Goal: Transaction & Acquisition: Obtain resource

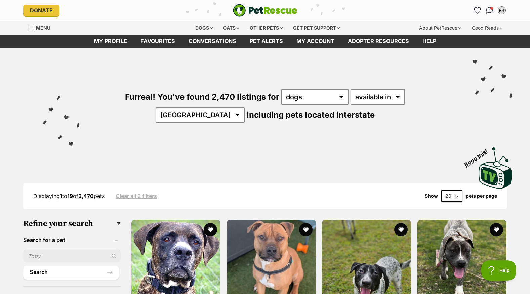
drag, startPoint x: 490, startPoint y: 8, endPoint x: 487, endPoint y: 17, distance: 10.2
click at [490, 8] on img "Conversations" at bounding box center [489, 10] width 7 height 7
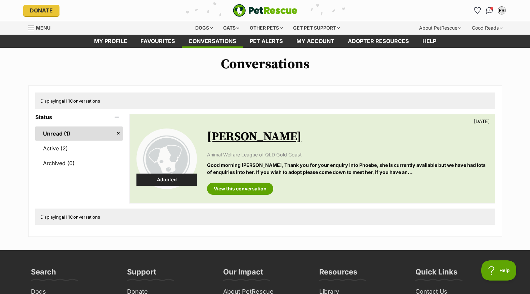
click at [51, 131] on link "Unread (1)" at bounding box center [79, 133] width 88 height 14
click at [226, 187] on link "View this conversation" at bounding box center [240, 189] width 66 height 12
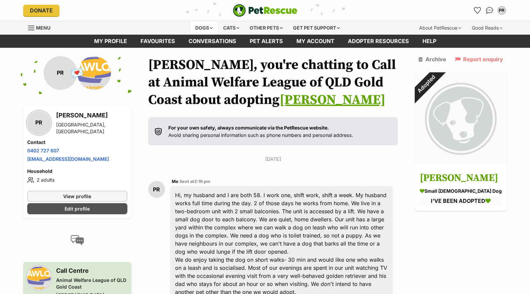
click at [208, 26] on div "Dogs" at bounding box center [204, 27] width 27 height 13
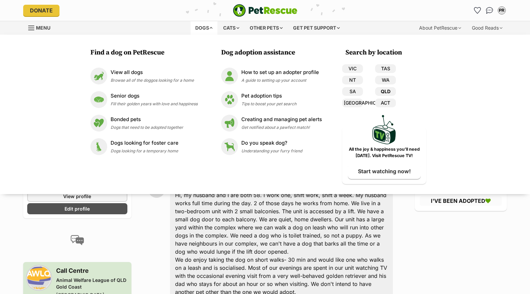
click at [387, 90] on link "QLD" at bounding box center [385, 91] width 21 height 9
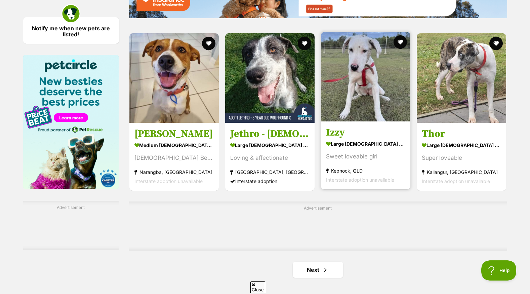
scroll to position [1110, 0]
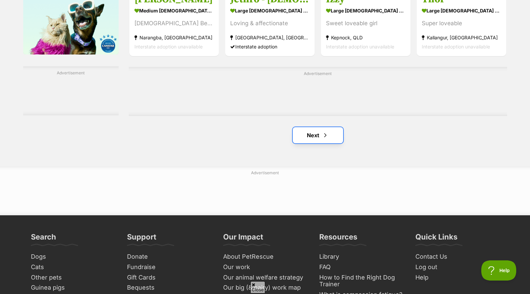
click at [330, 139] on link "Next" at bounding box center [318, 135] width 50 height 16
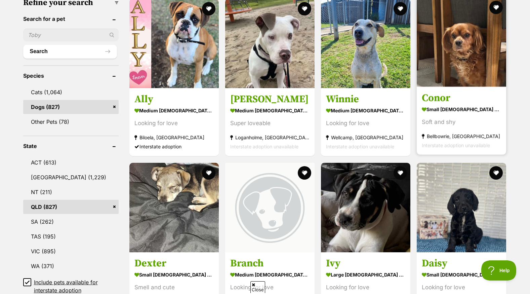
scroll to position [235, 0]
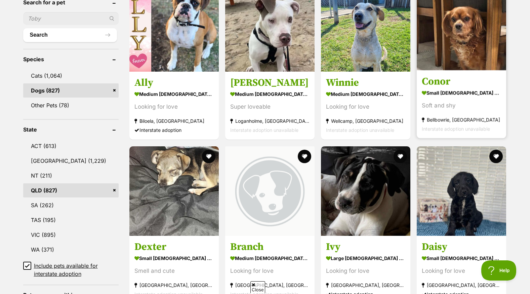
click at [459, 39] on img at bounding box center [461, 25] width 89 height 89
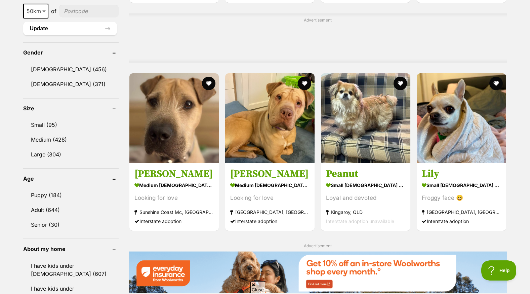
scroll to position [538, 0]
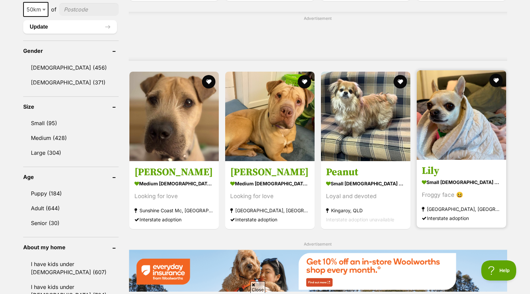
click at [468, 146] on img at bounding box center [461, 114] width 89 height 89
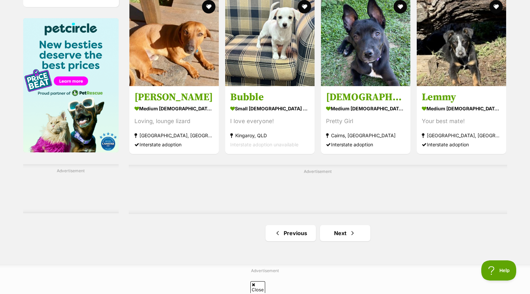
scroll to position [1042, 0]
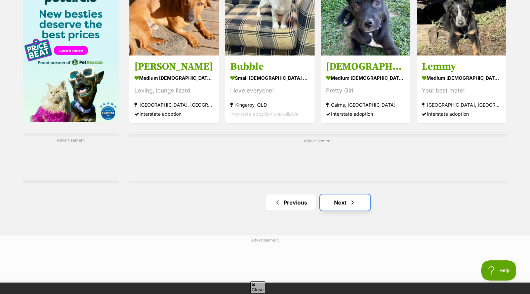
click at [353, 203] on span "Next page" at bounding box center [352, 202] width 7 height 8
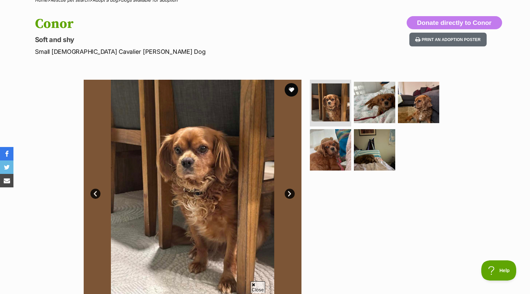
scroll to position [101, 0]
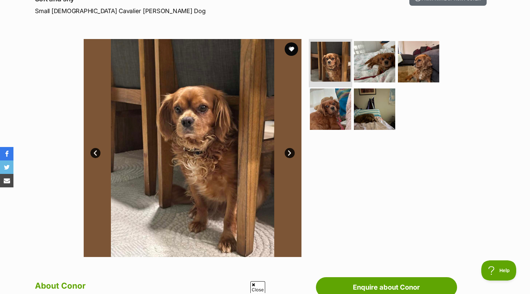
click at [329, 61] on img at bounding box center [331, 62] width 40 height 40
click at [361, 58] on img at bounding box center [374, 61] width 43 height 43
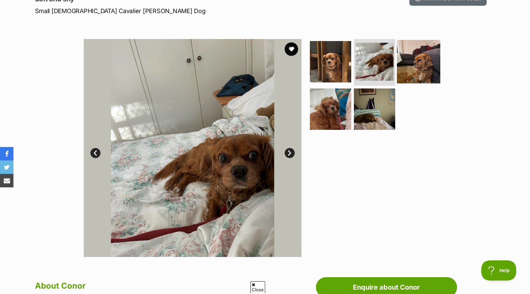
click at [413, 61] on img at bounding box center [418, 61] width 43 height 43
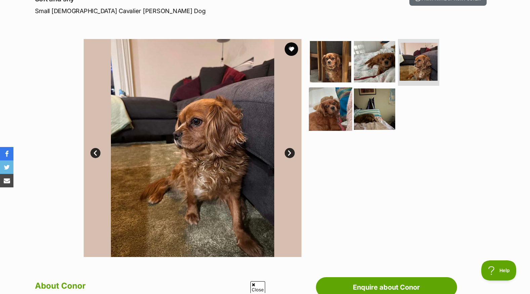
click at [323, 102] on img at bounding box center [330, 108] width 43 height 43
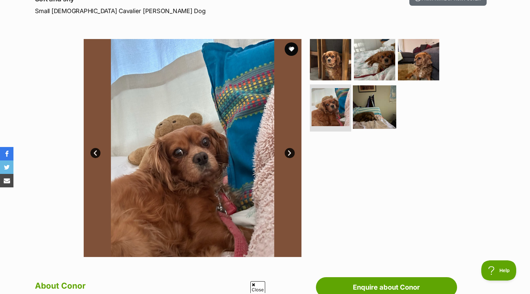
drag, startPoint x: 379, startPoint y: 104, endPoint x: 395, endPoint y: 108, distance: 16.6
click at [379, 105] on img at bounding box center [374, 106] width 43 height 43
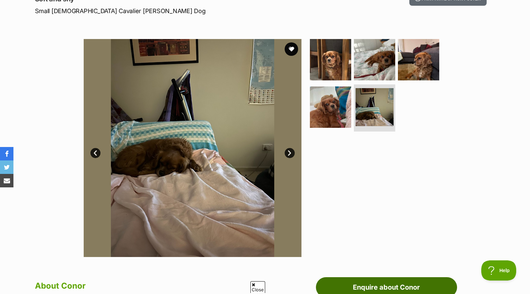
click at [423, 287] on link "Enquire about Conor" at bounding box center [386, 287] width 141 height 20
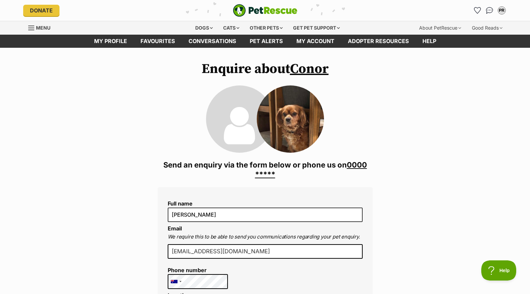
click at [268, 173] on link "0000 *****" at bounding box center [311, 169] width 112 height 18
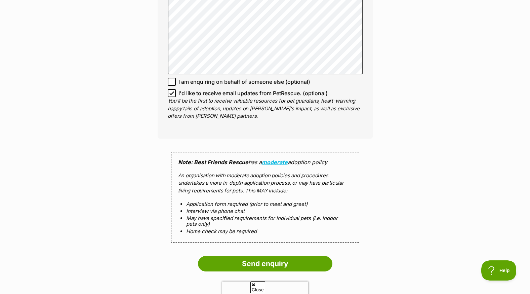
scroll to position [538, 0]
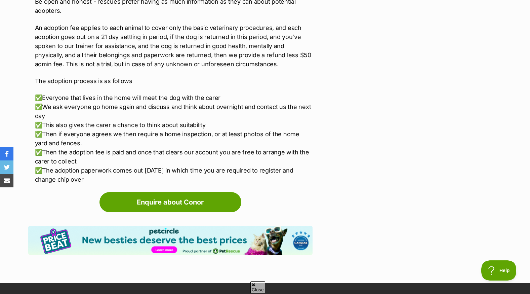
scroll to position [1345, 0]
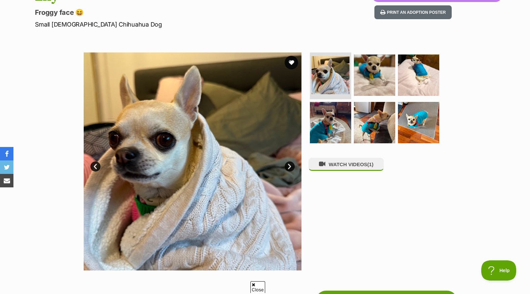
scroll to position [101, 0]
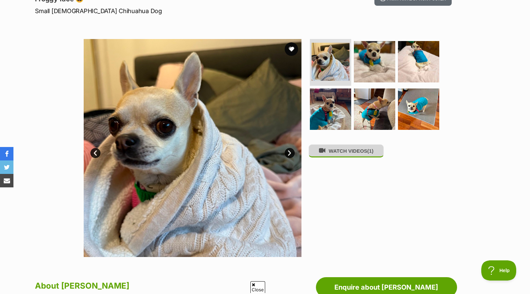
click at [365, 151] on button "WATCH VIDEOS (1)" at bounding box center [346, 150] width 75 height 13
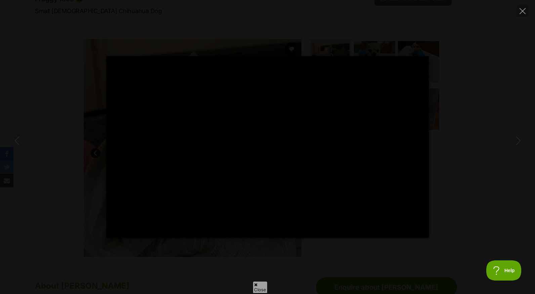
type input "100"
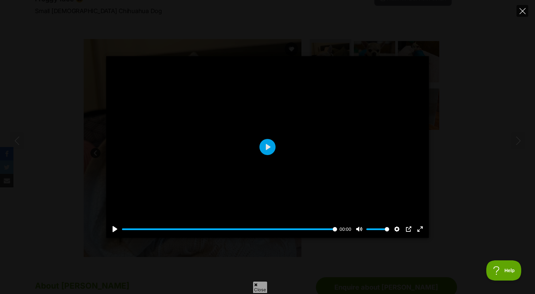
click at [521, 7] on button "Close" at bounding box center [523, 11] width 12 height 12
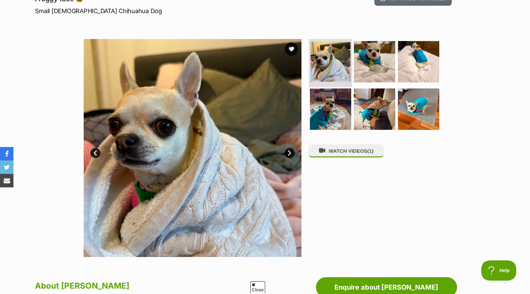
click at [331, 60] on img at bounding box center [331, 62] width 40 height 40
drag, startPoint x: 367, startPoint y: 63, endPoint x: 394, endPoint y: 63, distance: 26.6
click at [368, 63] on img at bounding box center [374, 61] width 43 height 43
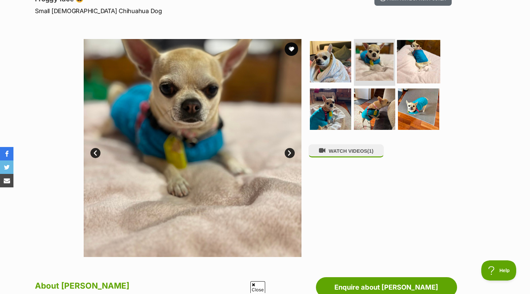
click at [412, 62] on img at bounding box center [418, 61] width 43 height 43
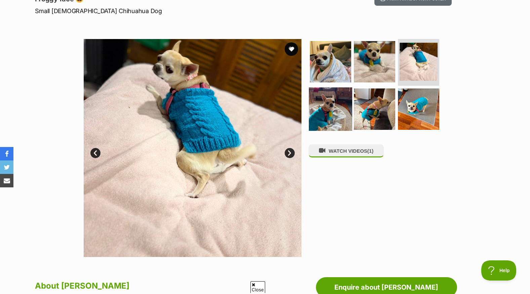
click at [332, 113] on img at bounding box center [330, 108] width 43 height 43
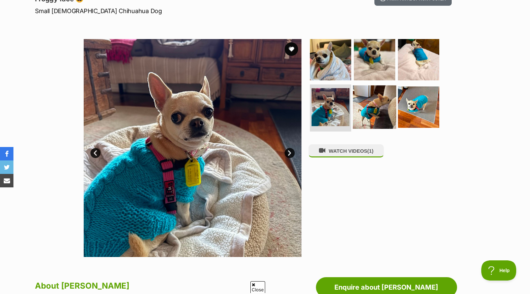
click at [379, 106] on img at bounding box center [374, 106] width 43 height 43
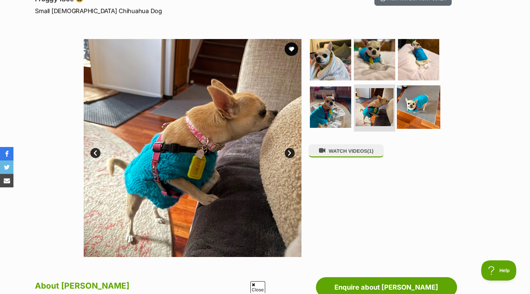
click at [414, 107] on img at bounding box center [418, 106] width 43 height 43
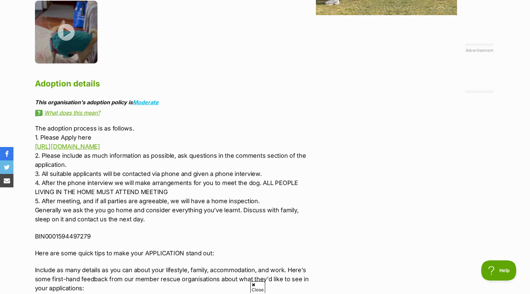
scroll to position [975, 0]
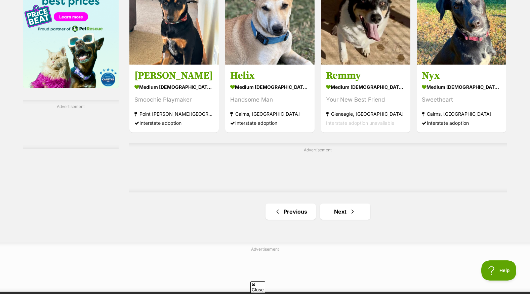
scroll to position [1110, 0]
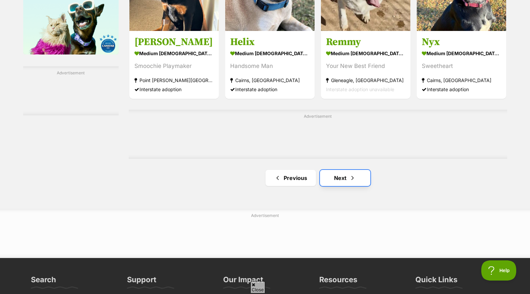
click at [353, 176] on span "Next page" at bounding box center [352, 178] width 7 height 8
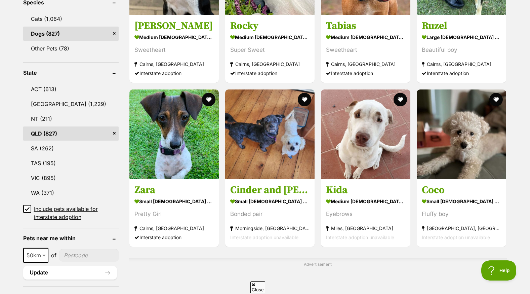
scroll to position [303, 0]
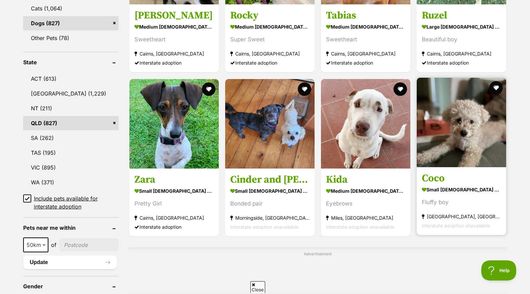
click at [440, 176] on h3 "Coco" at bounding box center [461, 178] width 79 height 13
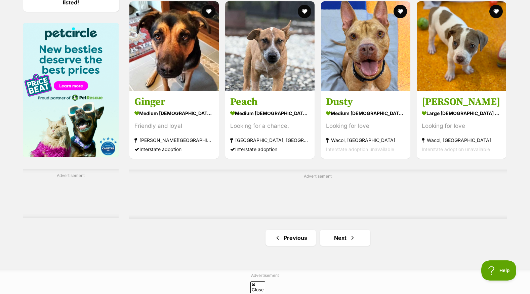
scroll to position [1009, 0]
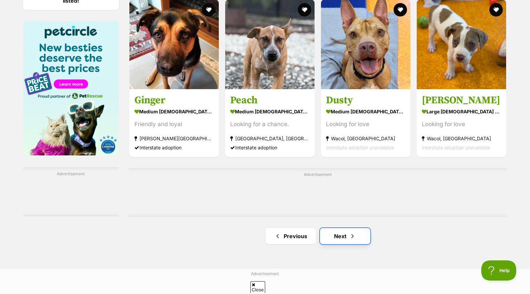
click at [346, 234] on link "Next" at bounding box center [345, 236] width 50 height 16
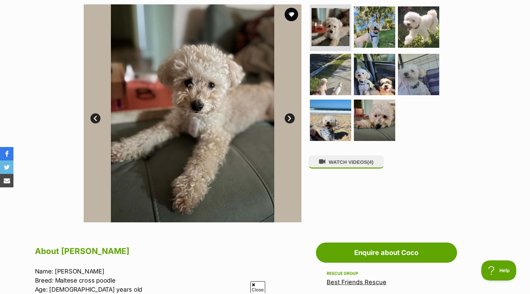
scroll to position [67, 0]
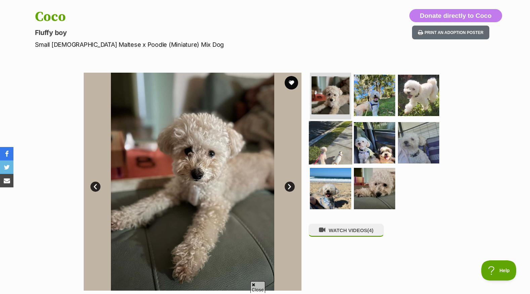
click at [328, 146] on img at bounding box center [330, 142] width 43 height 43
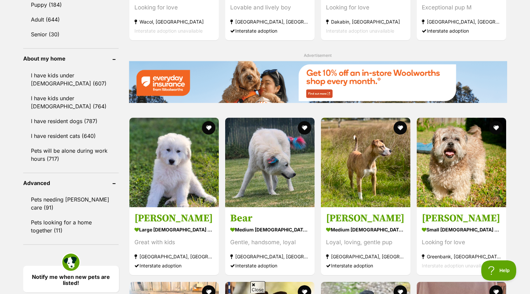
scroll to position [740, 0]
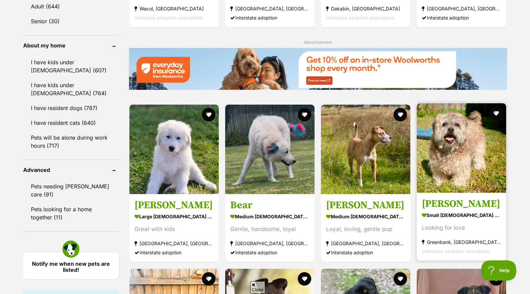
click at [427, 215] on strong "small male Dog" at bounding box center [461, 216] width 79 height 10
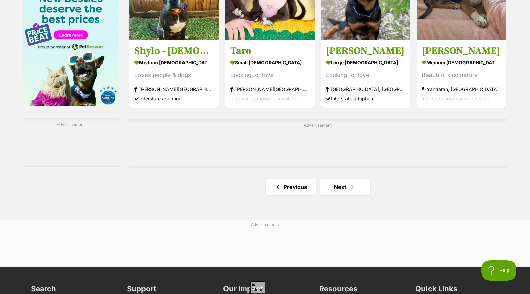
scroll to position [1076, 0]
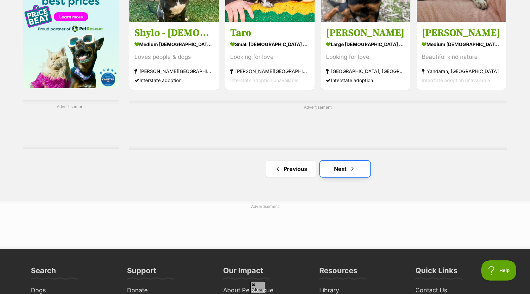
click at [349, 171] on span "Next page" at bounding box center [352, 169] width 7 height 8
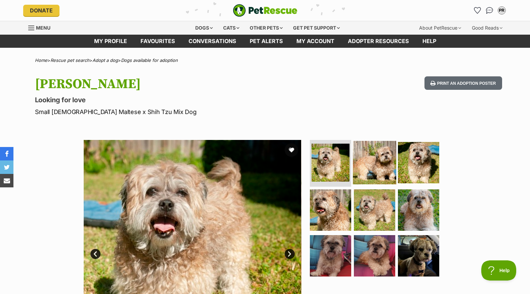
click at [381, 163] on img at bounding box center [374, 162] width 43 height 43
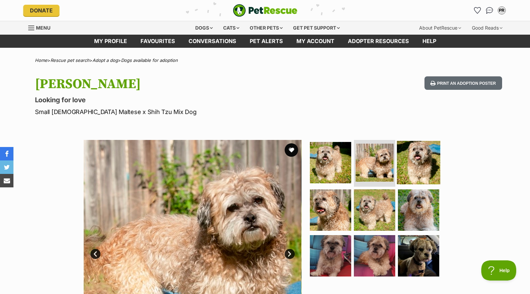
click at [416, 164] on img at bounding box center [418, 162] width 43 height 43
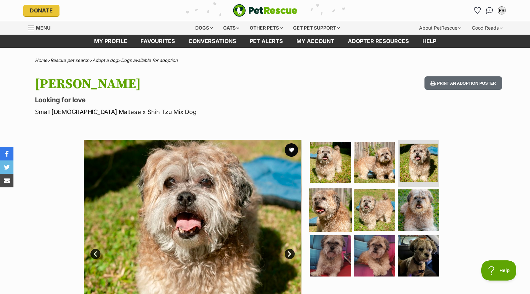
click at [338, 203] on img at bounding box center [330, 209] width 43 height 43
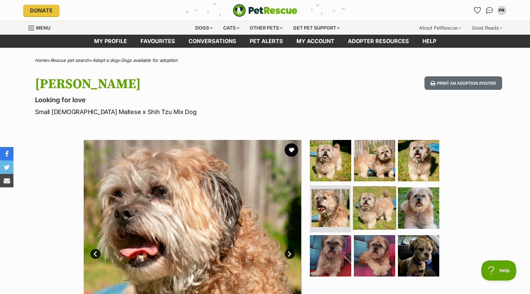
click at [372, 202] on img at bounding box center [374, 207] width 43 height 43
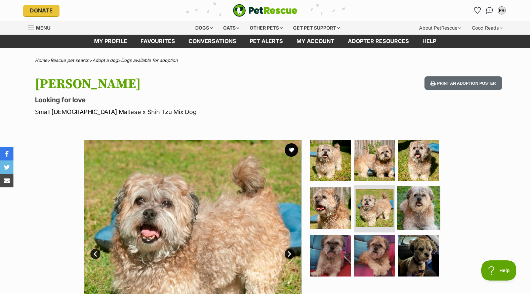
click at [409, 202] on img at bounding box center [418, 207] width 43 height 43
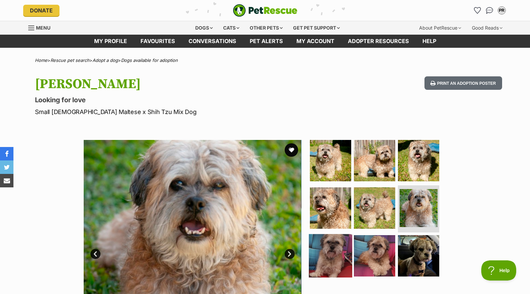
click at [339, 246] on img at bounding box center [330, 255] width 43 height 43
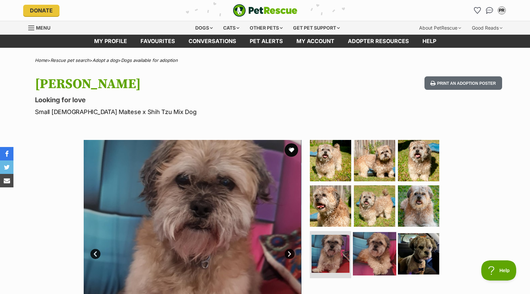
click at [368, 249] on img at bounding box center [374, 253] width 43 height 43
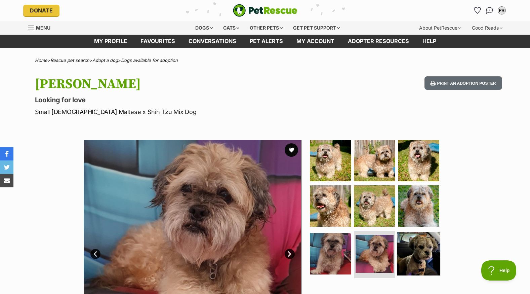
click at [420, 250] on img at bounding box center [418, 253] width 43 height 43
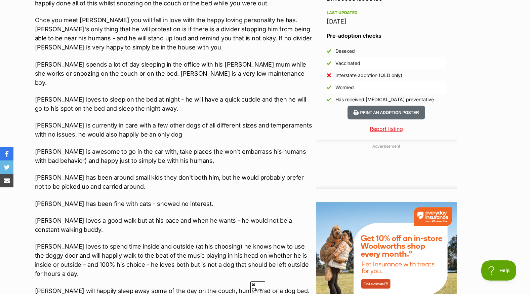
scroll to position [471, 0]
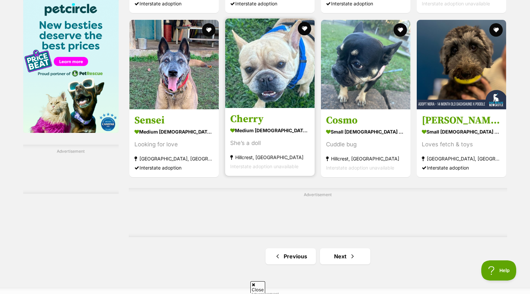
scroll to position [1110, 0]
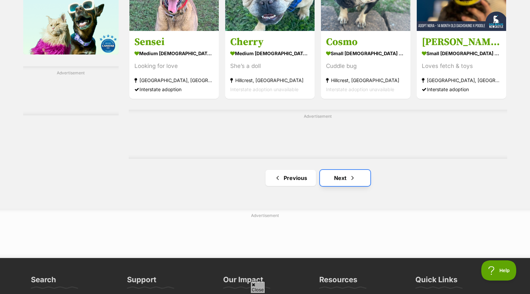
click at [350, 176] on span "Next page" at bounding box center [352, 178] width 7 height 8
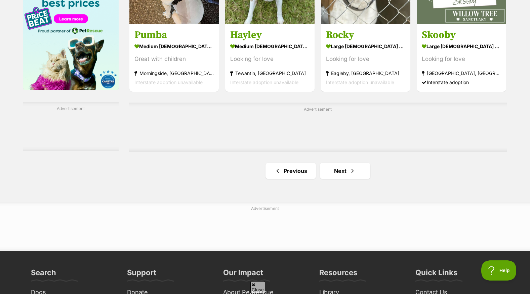
scroll to position [1076, 0]
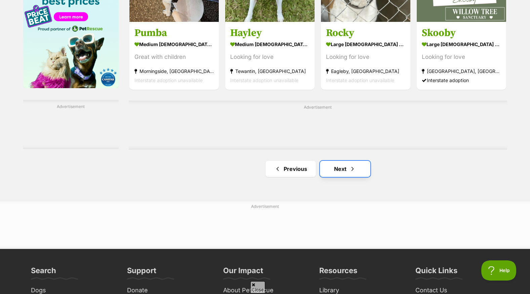
click at [349, 171] on span "Next page" at bounding box center [352, 169] width 7 height 8
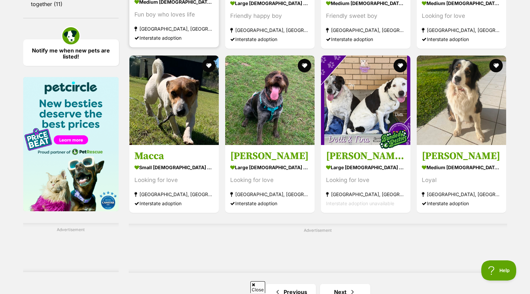
scroll to position [975, 0]
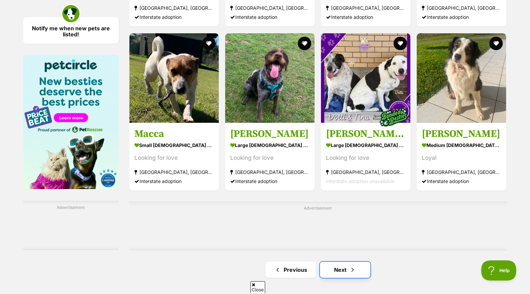
click at [346, 269] on link "Next" at bounding box center [345, 270] width 50 height 16
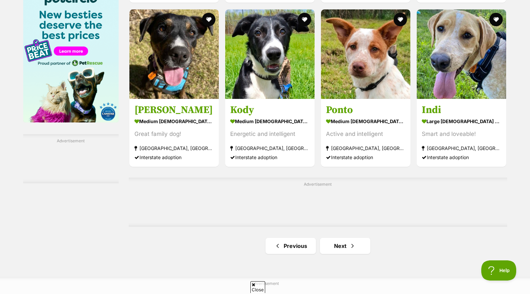
scroll to position [1042, 0]
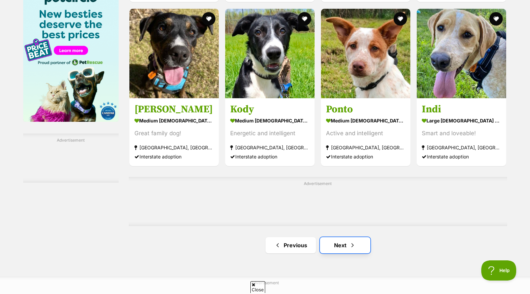
click at [349, 246] on span "Next page" at bounding box center [352, 245] width 7 height 8
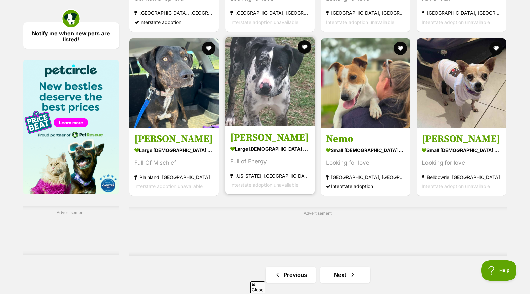
scroll to position [1009, 0]
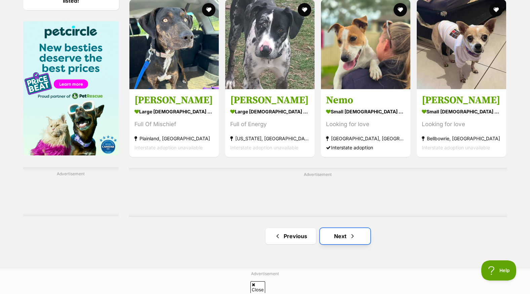
click at [348, 236] on link "Next" at bounding box center [345, 236] width 50 height 16
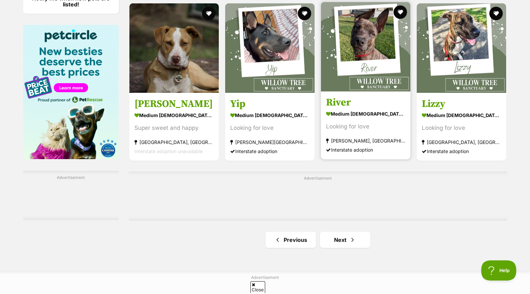
scroll to position [1110, 0]
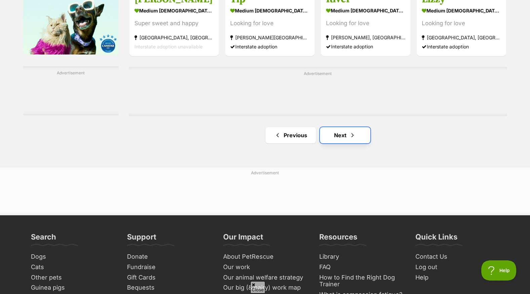
click at [355, 136] on span "Next page" at bounding box center [352, 135] width 7 height 8
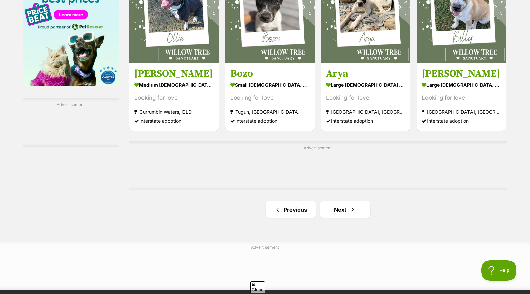
scroll to position [1177, 0]
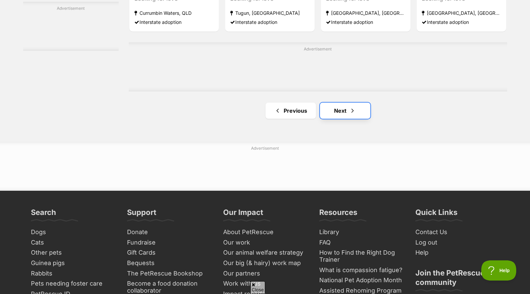
click at [353, 110] on span "Next page" at bounding box center [352, 111] width 7 height 8
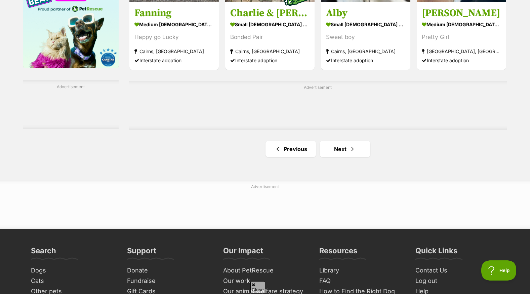
scroll to position [1110, 0]
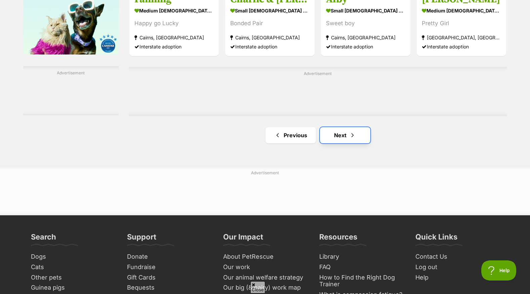
click at [344, 137] on link "Next" at bounding box center [345, 135] width 50 height 16
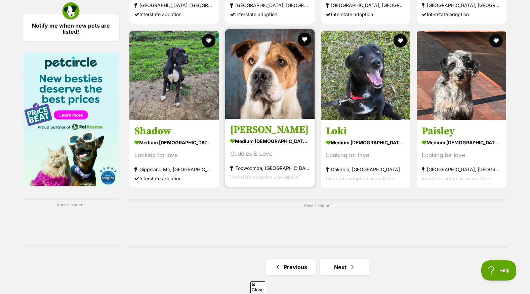
scroll to position [1076, 0]
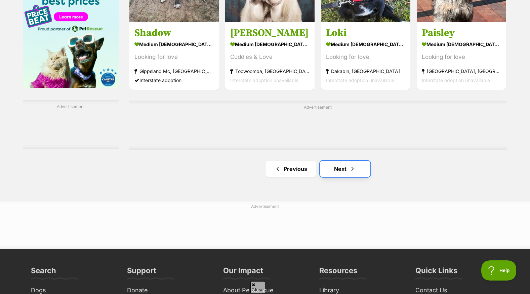
click at [347, 166] on link "Next" at bounding box center [345, 169] width 50 height 16
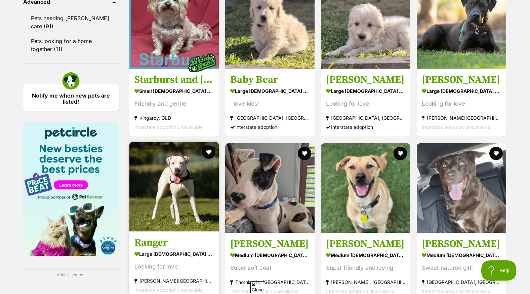
scroll to position [1042, 0]
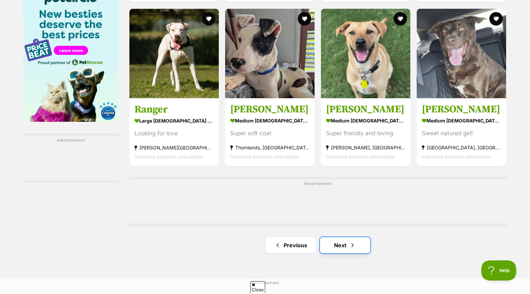
click at [348, 249] on link "Next" at bounding box center [345, 245] width 50 height 16
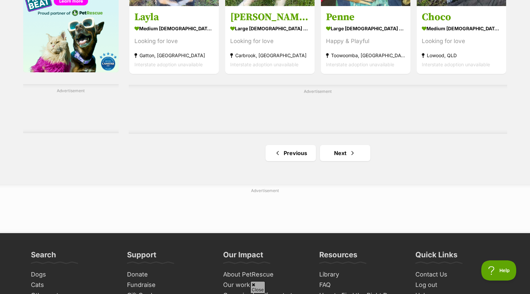
scroll to position [1110, 0]
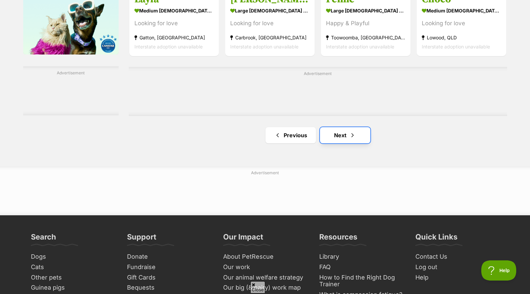
click at [347, 137] on link "Next" at bounding box center [345, 135] width 50 height 16
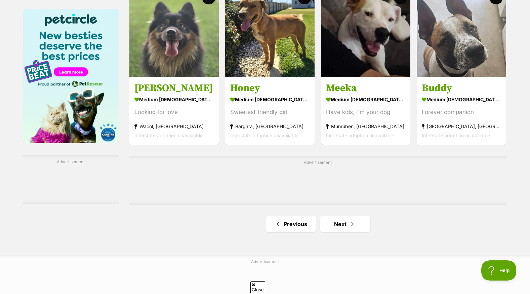
scroll to position [1042, 0]
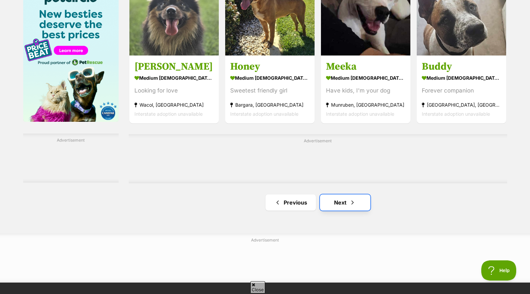
click at [360, 206] on link "Next" at bounding box center [345, 202] width 50 height 16
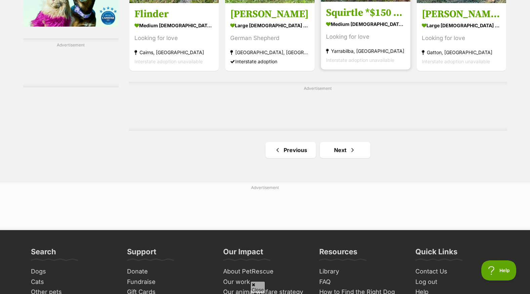
scroll to position [1143, 0]
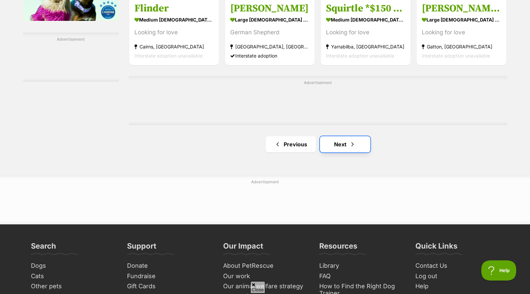
click at [356, 140] on link "Next" at bounding box center [345, 144] width 50 height 16
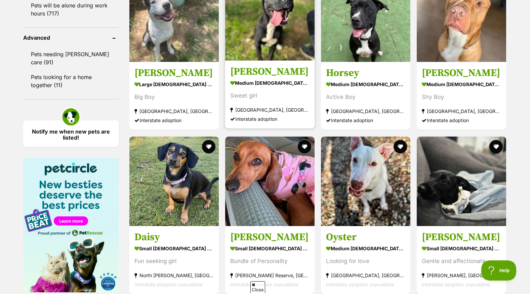
scroll to position [908, 0]
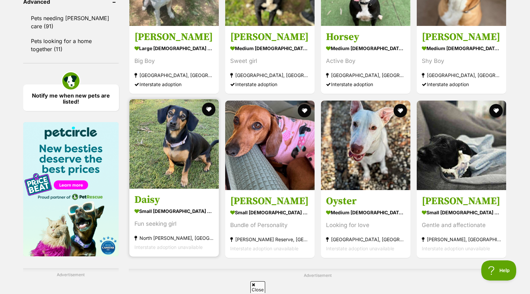
click at [165, 200] on h3 "Daisy" at bounding box center [174, 199] width 79 height 13
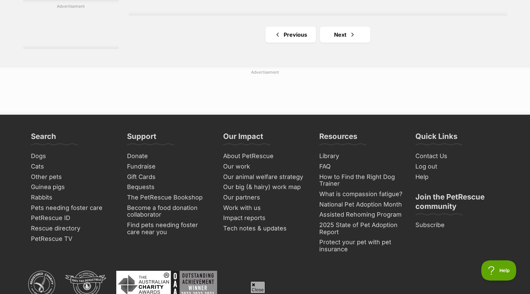
scroll to position [1211, 0]
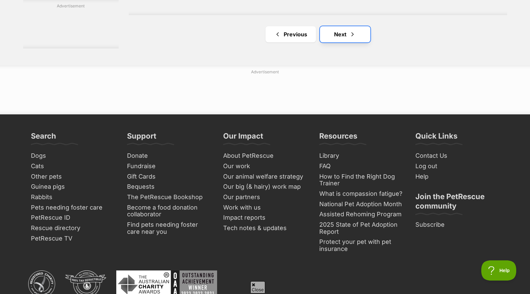
click at [346, 35] on link "Next" at bounding box center [345, 34] width 50 height 16
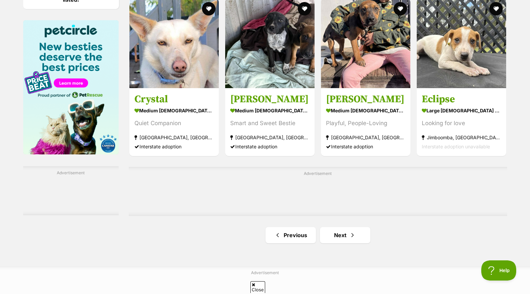
scroll to position [1076, 0]
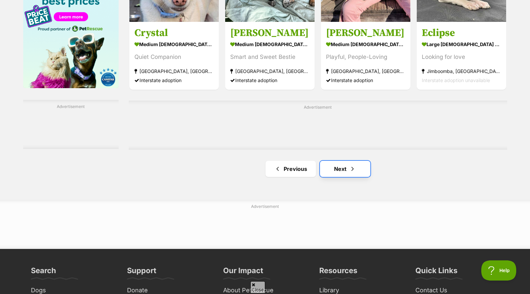
click at [360, 169] on link "Next" at bounding box center [345, 169] width 50 height 16
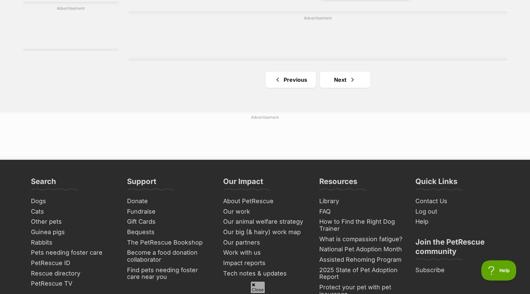
scroll to position [1211, 0]
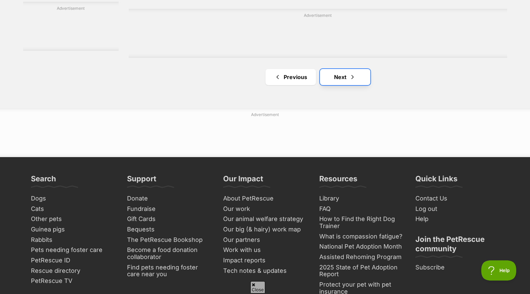
click at [356, 74] on link "Next" at bounding box center [345, 77] width 50 height 16
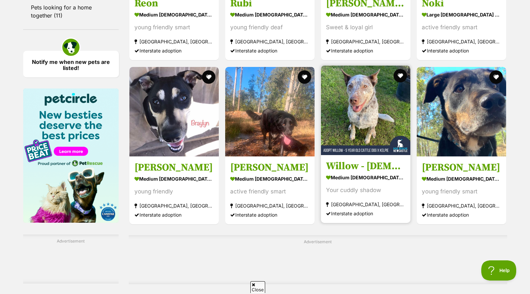
scroll to position [1009, 0]
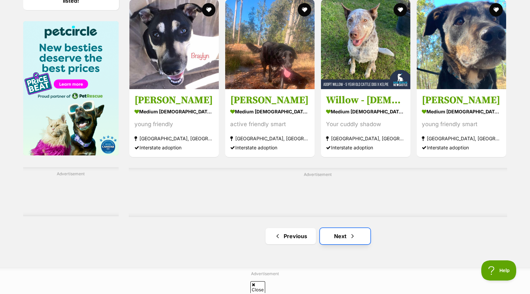
click at [346, 237] on link "Next" at bounding box center [345, 236] width 50 height 16
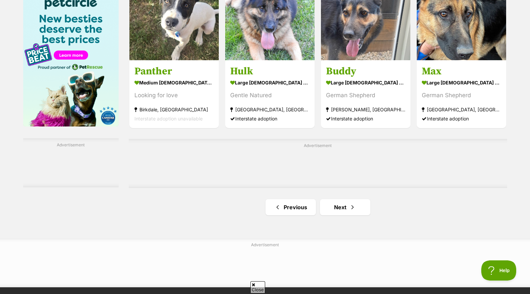
scroll to position [1042, 0]
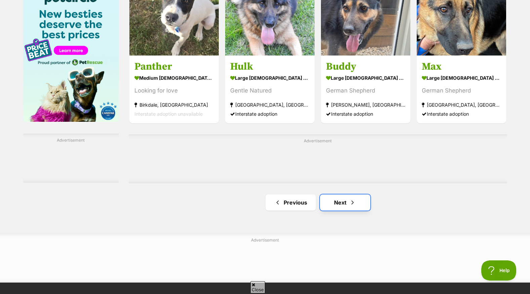
click at [359, 201] on link "Next" at bounding box center [345, 202] width 50 height 16
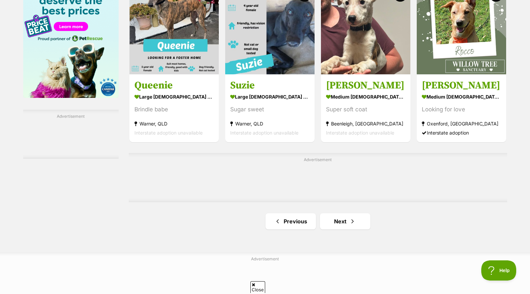
scroll to position [1110, 0]
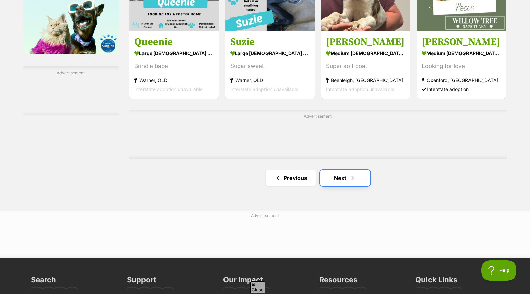
click at [345, 176] on link "Next" at bounding box center [345, 178] width 50 height 16
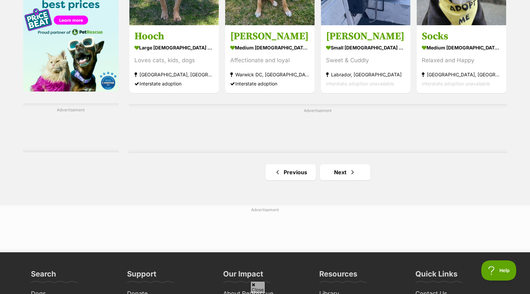
scroll to position [1076, 0]
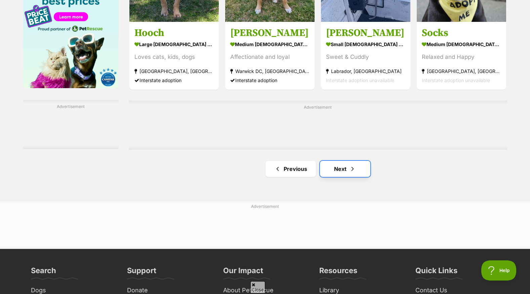
click at [361, 165] on link "Next" at bounding box center [345, 169] width 50 height 16
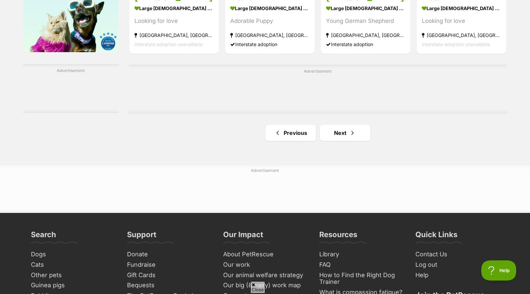
scroll to position [1143, 0]
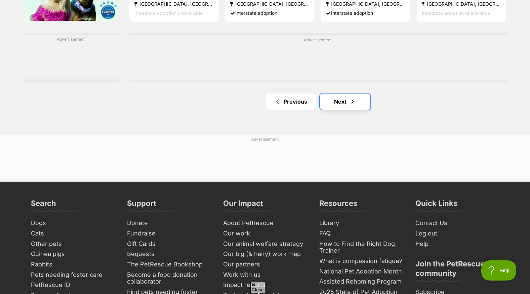
click at [361, 102] on link "Next" at bounding box center [345, 101] width 50 height 16
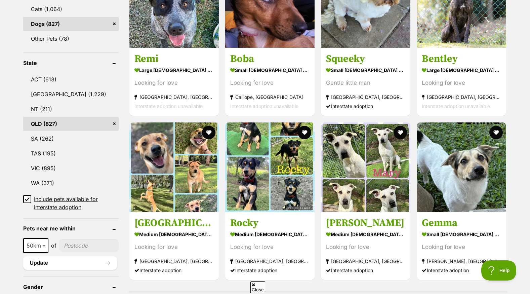
scroll to position [303, 0]
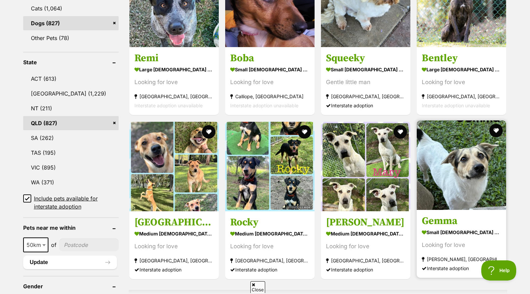
click at [461, 229] on strong "small [DEMOGRAPHIC_DATA] Dog" at bounding box center [461, 232] width 79 height 10
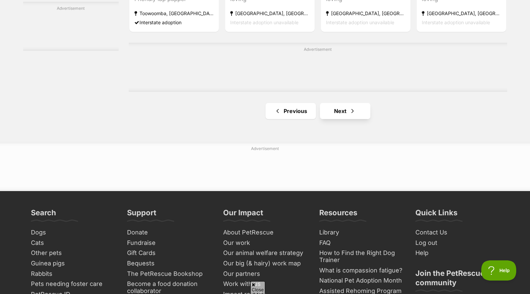
scroll to position [1177, 0]
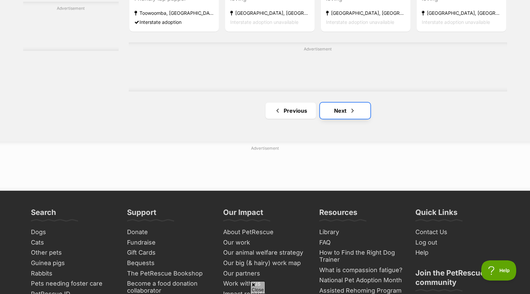
click at [345, 113] on link "Next" at bounding box center [345, 111] width 50 height 16
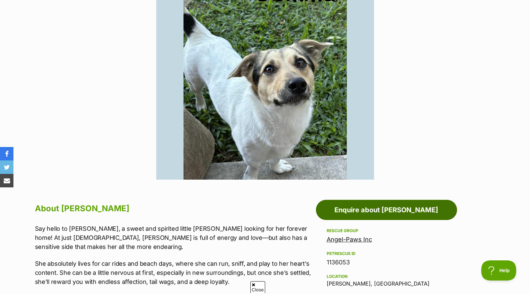
scroll to position [235, 0]
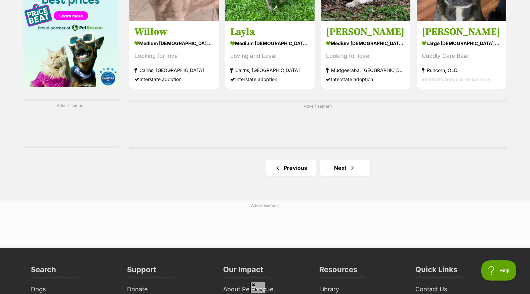
scroll to position [1110, 0]
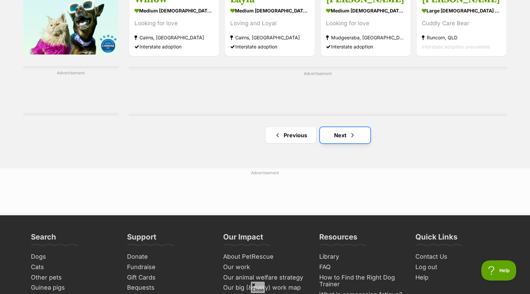
click at [354, 135] on span "Next page" at bounding box center [352, 135] width 7 height 8
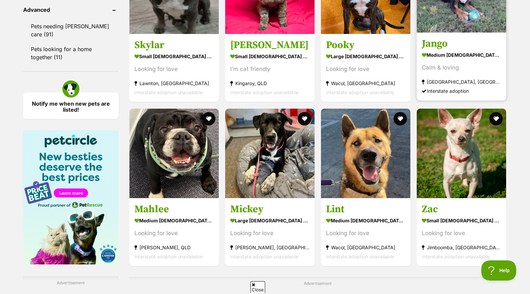
scroll to position [908, 0]
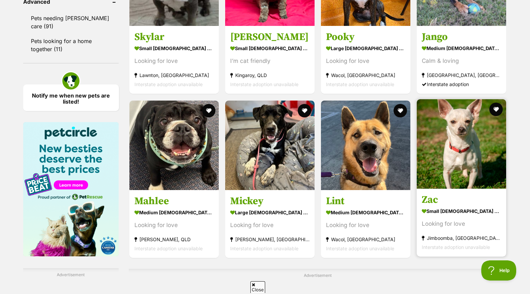
click at [455, 221] on section "small [DEMOGRAPHIC_DATA] Dog Looking for love Jimboomba, [GEOGRAPHIC_DATA] Inte…" at bounding box center [461, 228] width 79 height 45
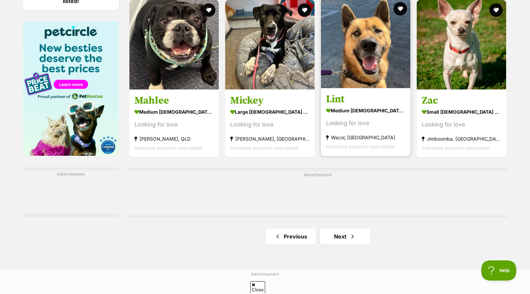
scroll to position [1009, 0]
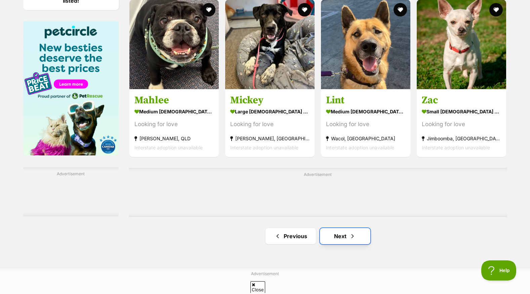
click at [349, 237] on link "Next" at bounding box center [345, 236] width 50 height 16
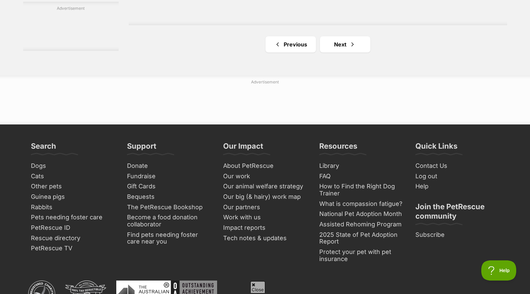
scroll to position [1244, 0]
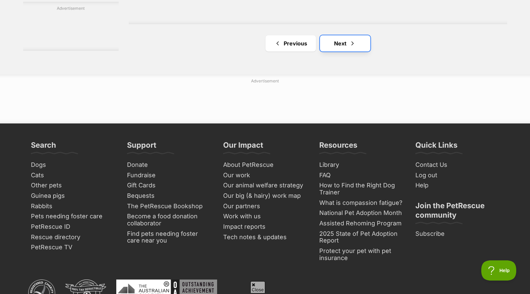
click at [353, 43] on span "Next page" at bounding box center [352, 43] width 7 height 8
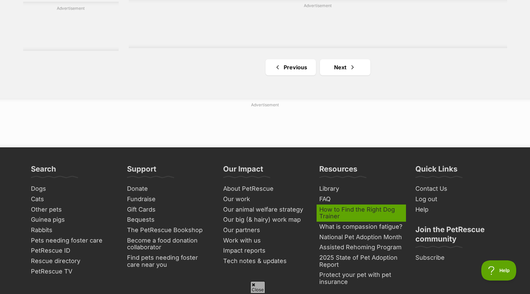
scroll to position [1211, 0]
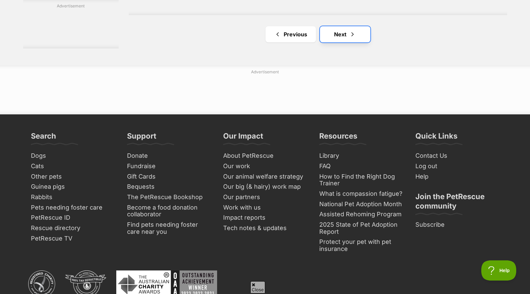
click at [345, 36] on link "Next" at bounding box center [345, 34] width 50 height 16
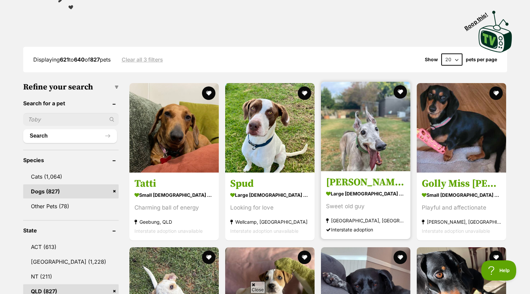
scroll to position [168, 0]
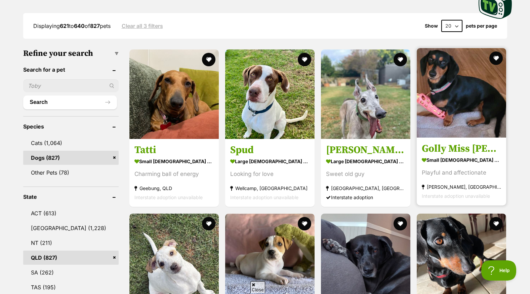
click at [460, 113] on img at bounding box center [461, 92] width 89 height 89
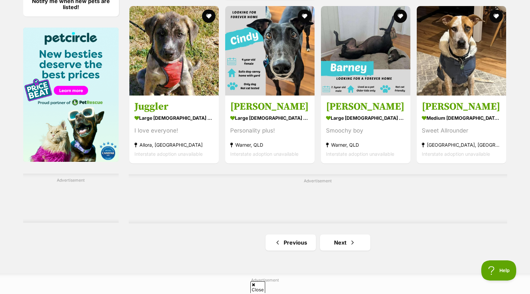
scroll to position [1009, 0]
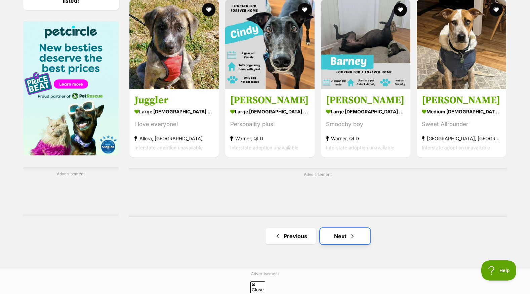
click at [350, 237] on span "Next page" at bounding box center [352, 236] width 7 height 8
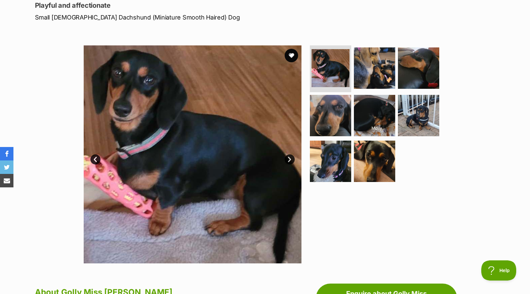
scroll to position [101, 0]
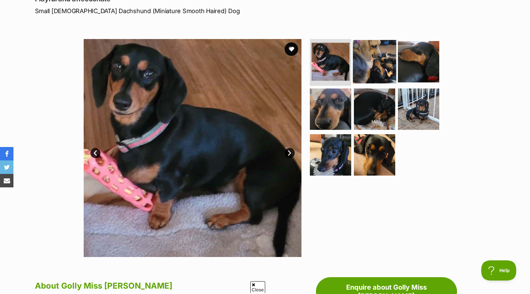
click at [383, 64] on img at bounding box center [374, 61] width 43 height 43
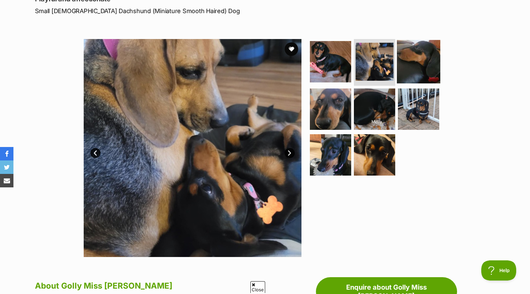
click at [406, 64] on img at bounding box center [418, 61] width 43 height 43
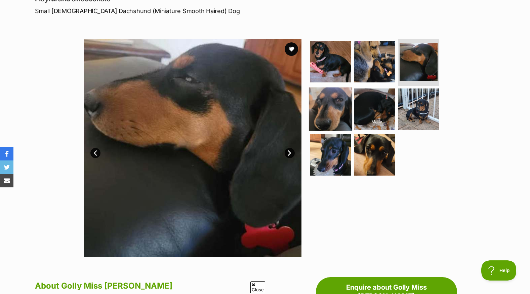
click at [330, 115] on img at bounding box center [330, 108] width 43 height 43
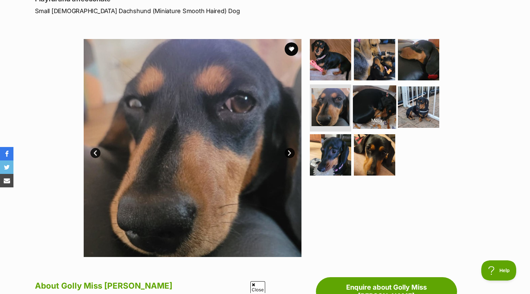
click at [366, 114] on img at bounding box center [374, 106] width 43 height 43
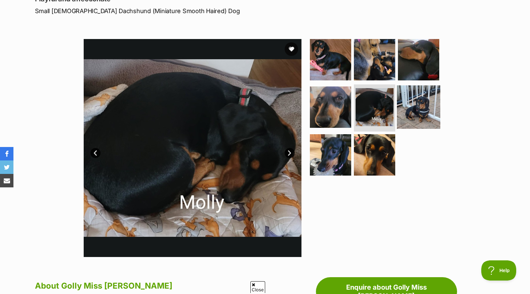
click at [421, 109] on img at bounding box center [418, 106] width 43 height 43
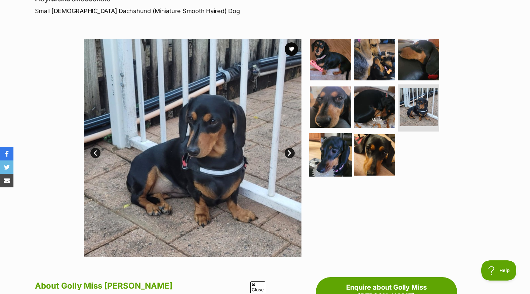
click at [324, 155] on img at bounding box center [330, 154] width 43 height 43
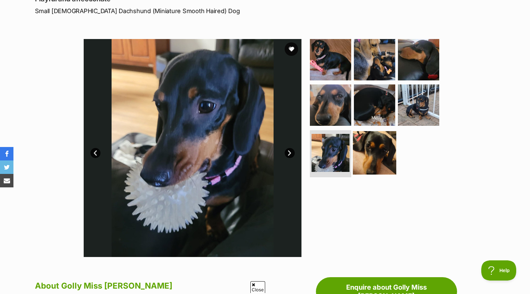
click at [381, 154] on img at bounding box center [374, 152] width 43 height 43
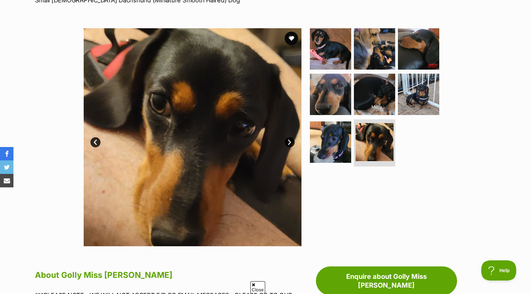
scroll to position [34, 0]
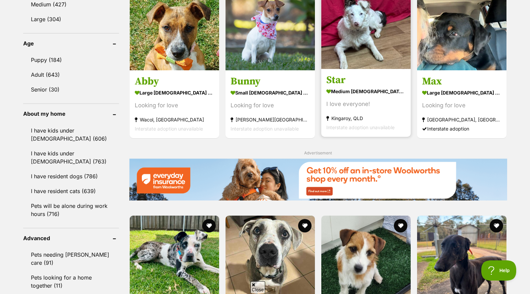
scroll to position [673, 0]
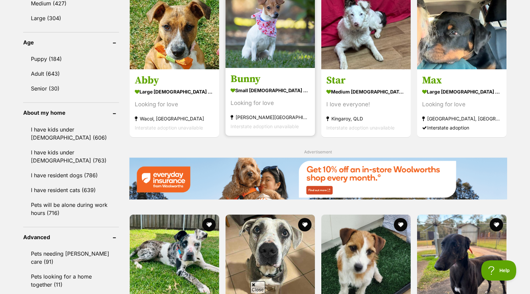
click at [257, 50] on img at bounding box center [270, 22] width 89 height 89
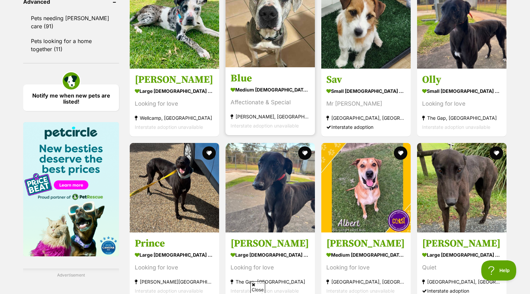
scroll to position [1042, 0]
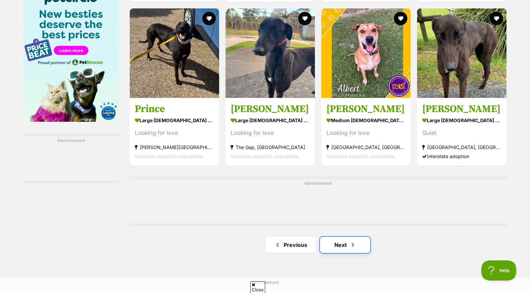
click at [351, 245] on span "Next page" at bounding box center [353, 245] width 7 height 8
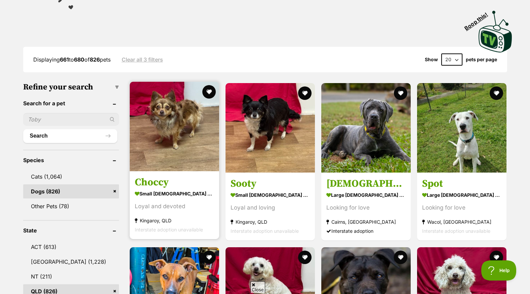
click at [167, 162] on img at bounding box center [174, 126] width 89 height 89
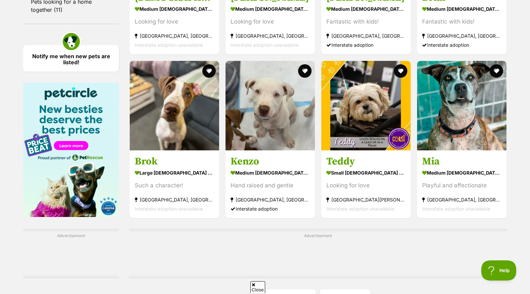
scroll to position [1110, 0]
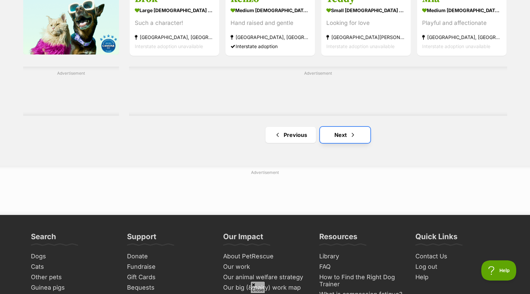
click at [346, 134] on link "Next" at bounding box center [345, 135] width 50 height 16
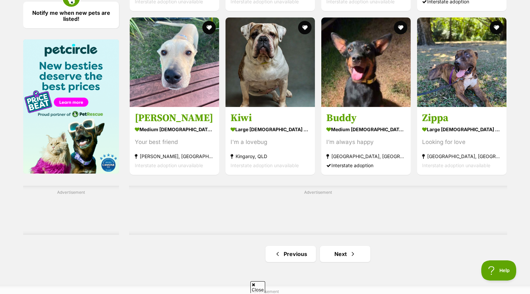
scroll to position [1076, 0]
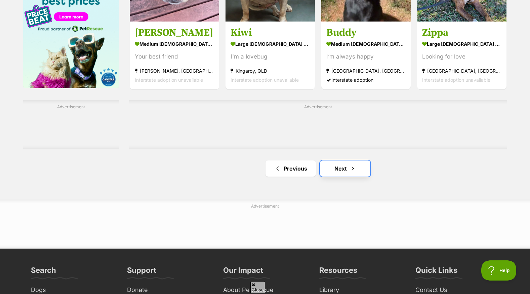
click at [348, 167] on link "Next" at bounding box center [345, 168] width 50 height 16
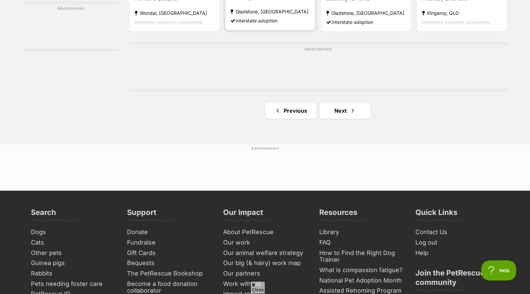
scroll to position [1177, 0]
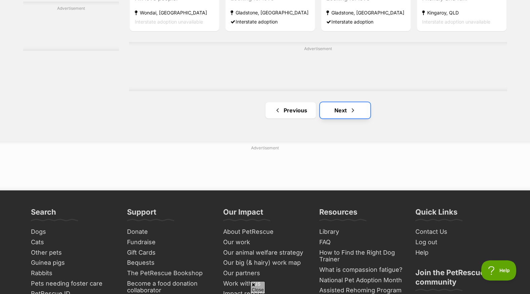
click at [350, 114] on span "Next page" at bounding box center [353, 110] width 7 height 8
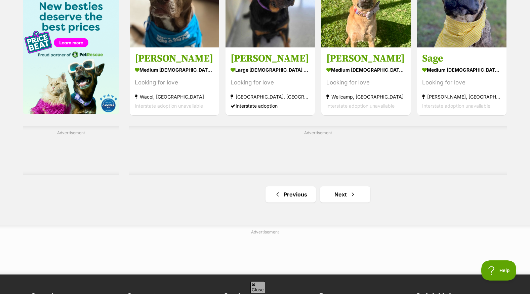
scroll to position [1076, 0]
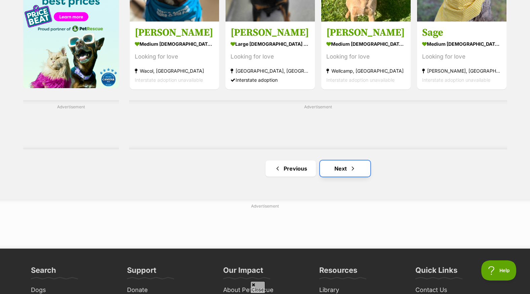
click at [347, 169] on link "Next" at bounding box center [345, 168] width 50 height 16
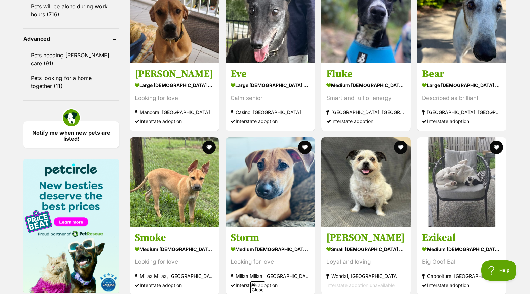
scroll to position [874, 0]
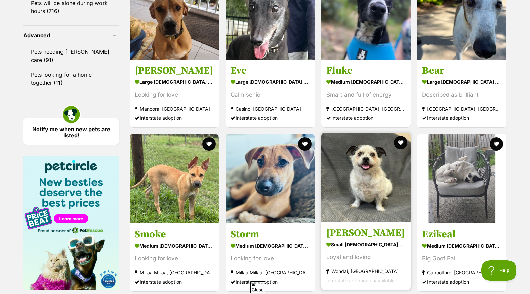
click at [361, 244] on strong "small male Dog" at bounding box center [366, 244] width 79 height 10
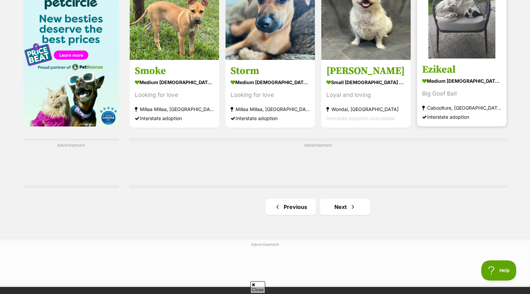
scroll to position [1042, 0]
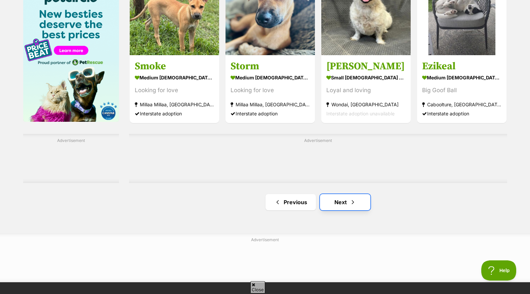
click at [343, 203] on link "Next" at bounding box center [345, 202] width 50 height 16
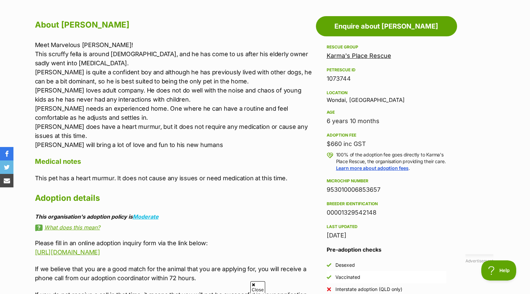
scroll to position [370, 0]
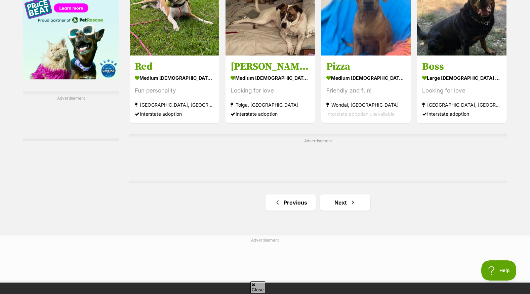
scroll to position [1143, 0]
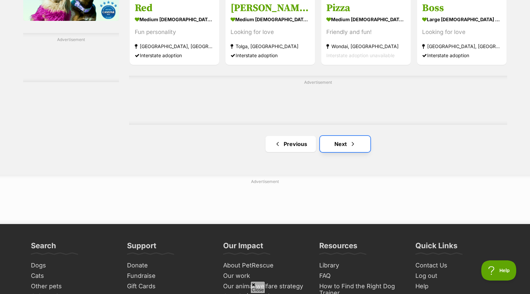
click at [343, 141] on link "Next" at bounding box center [345, 144] width 50 height 16
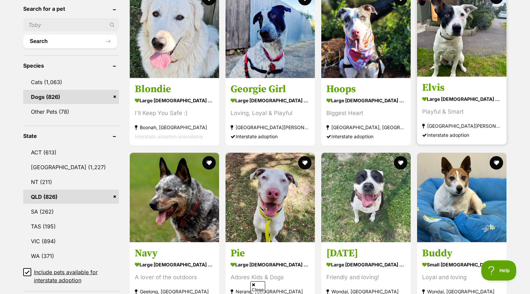
scroll to position [235, 0]
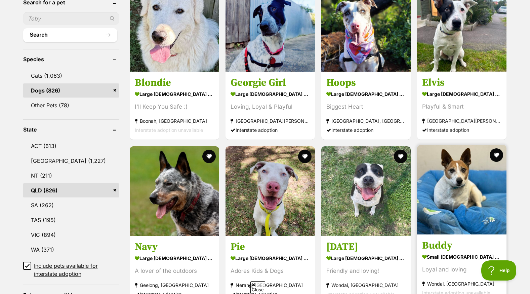
click at [456, 257] on strong "small [DEMOGRAPHIC_DATA] Dog" at bounding box center [461, 257] width 79 height 10
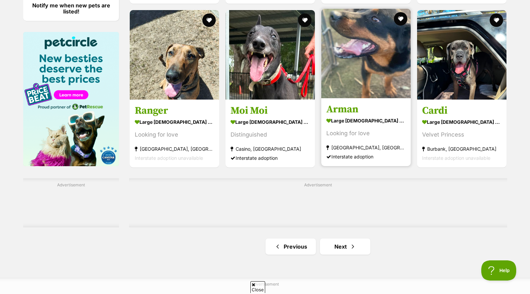
scroll to position [1009, 0]
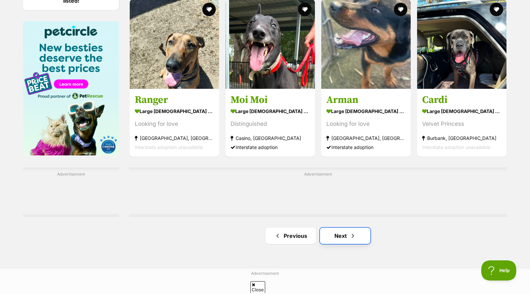
click at [342, 235] on link "Next" at bounding box center [345, 236] width 50 height 16
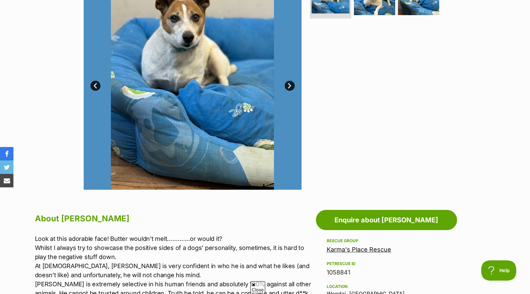
scroll to position [202, 0]
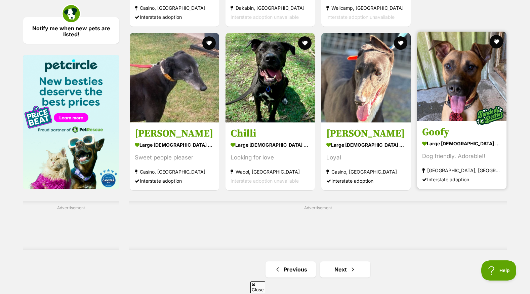
scroll to position [1009, 0]
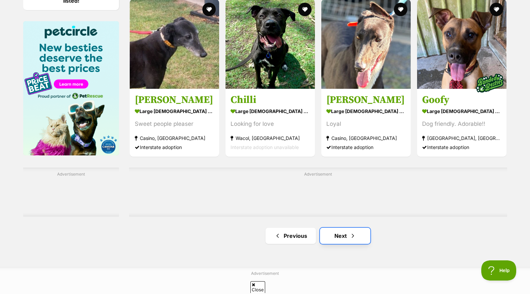
click at [347, 237] on link "Next" at bounding box center [345, 236] width 50 height 16
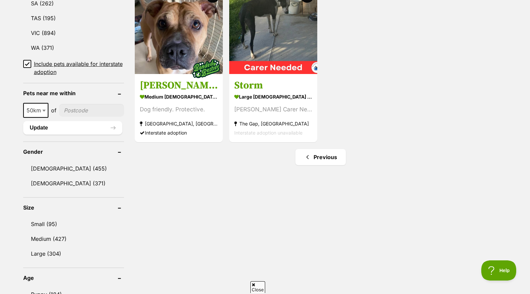
scroll to position [404, 0]
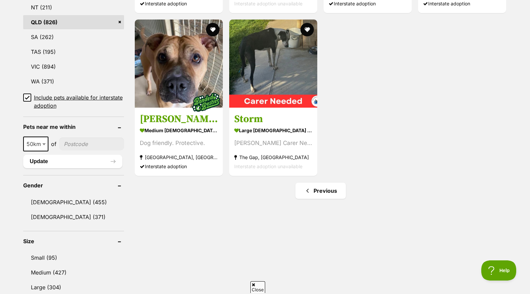
click at [27, 96] on icon at bounding box center [27, 97] width 5 height 5
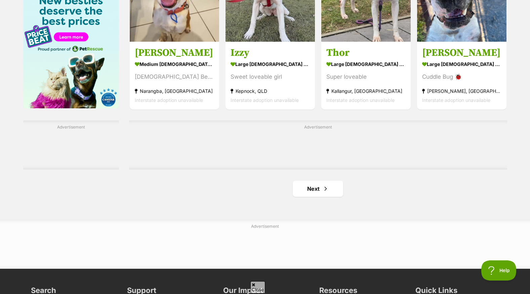
scroll to position [1042, 0]
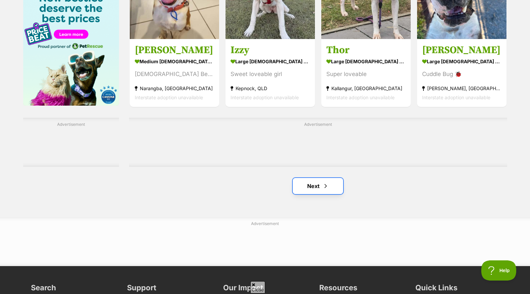
click at [314, 182] on link "Next" at bounding box center [318, 186] width 50 height 16
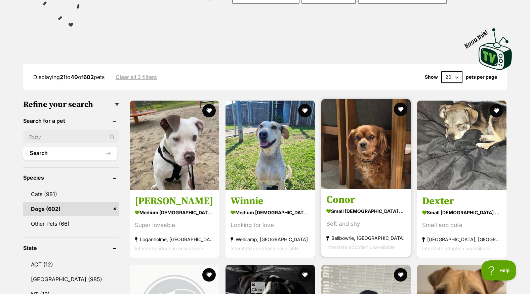
click at [377, 217] on section "small [DEMOGRAPHIC_DATA] Dog Soft and shy Bellbowrie, [GEOGRAPHIC_DATA] Interst…" at bounding box center [366, 228] width 79 height 45
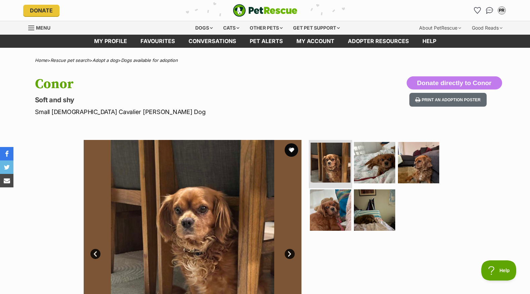
click at [331, 163] on img at bounding box center [331, 163] width 40 height 40
click at [291, 252] on link "Next" at bounding box center [290, 254] width 10 height 10
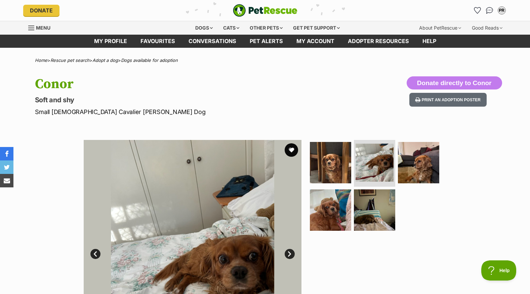
click at [291, 252] on link "Next" at bounding box center [290, 254] width 10 height 10
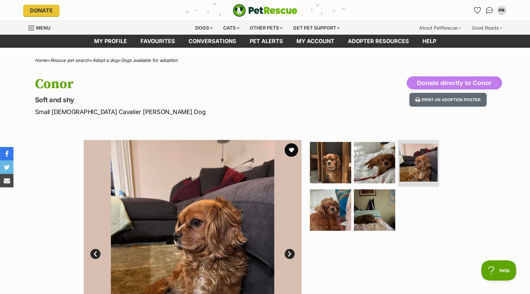
click at [291, 252] on link "Next" at bounding box center [290, 254] width 10 height 10
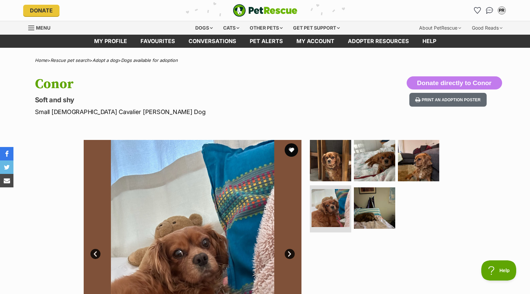
click at [291, 252] on link "Next" at bounding box center [290, 254] width 10 height 10
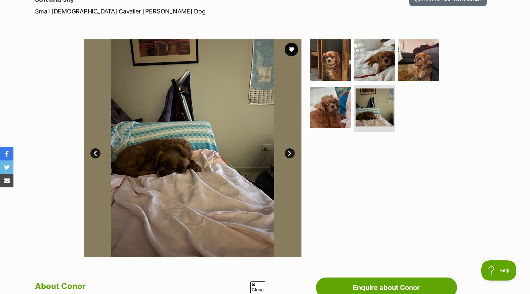
scroll to position [101, 0]
click at [290, 151] on link "Next" at bounding box center [290, 153] width 10 height 10
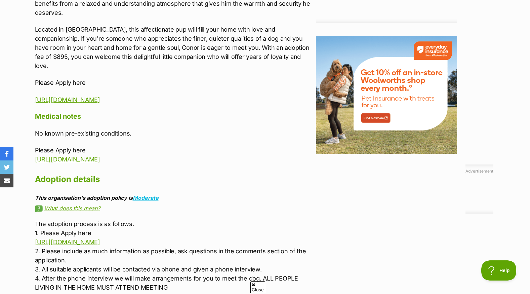
scroll to position [807, 0]
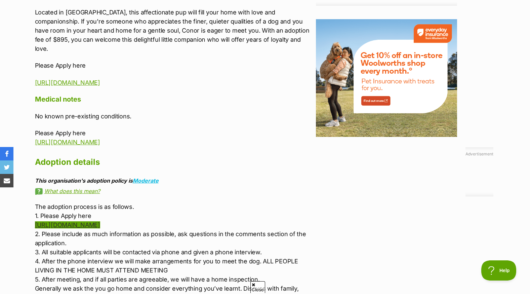
click at [98, 221] on link "https://www.bestfriendsrescue.com/adoptionform/" at bounding box center [67, 224] width 65 height 7
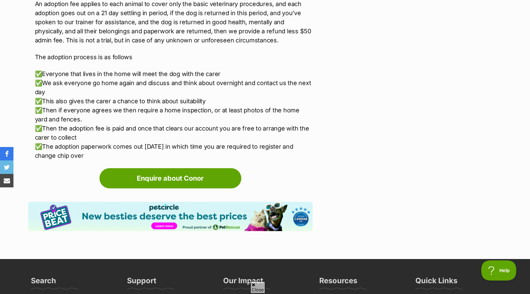
scroll to position [1345, 0]
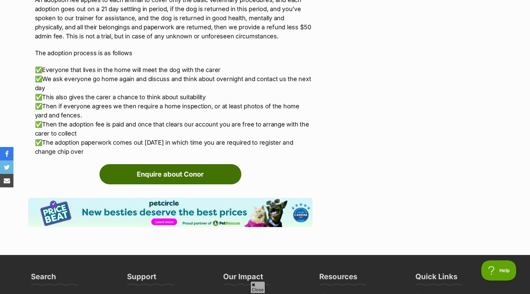
click at [170, 164] on link "Enquire about Conor" at bounding box center [171, 174] width 142 height 20
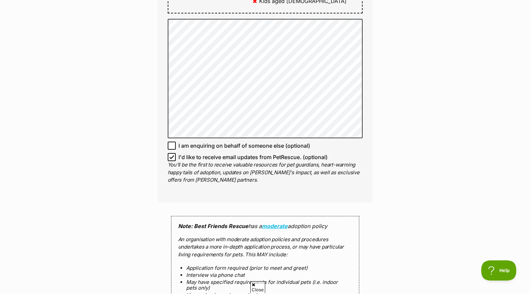
scroll to position [538, 0]
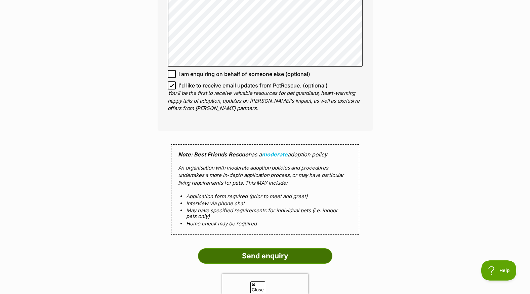
click at [258, 248] on input "Send enquiry" at bounding box center [265, 255] width 135 height 15
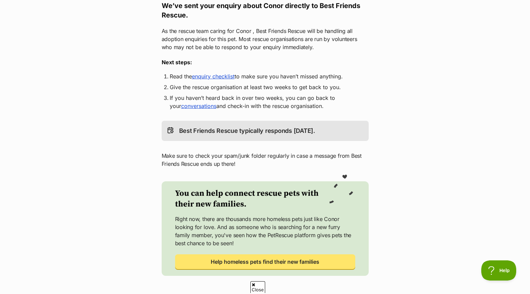
scroll to position [135, 0]
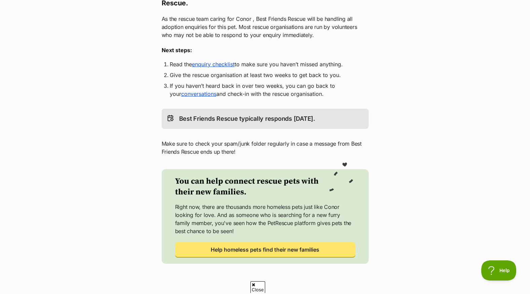
click at [219, 63] on link "enquiry checklist" at bounding box center [213, 64] width 43 height 7
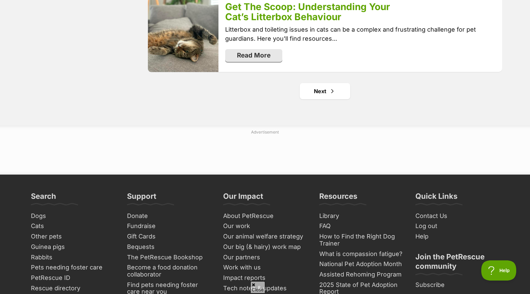
scroll to position [1412, 0]
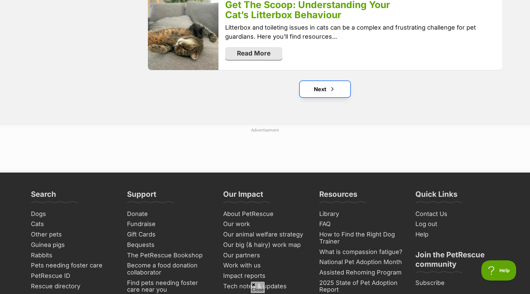
click at [325, 81] on link "Next" at bounding box center [325, 89] width 50 height 16
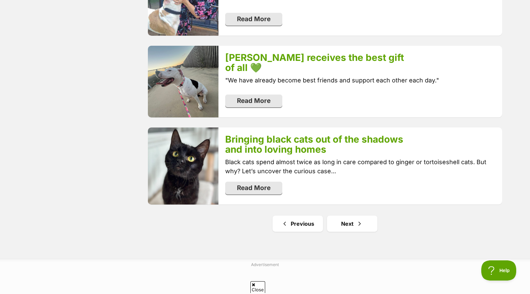
scroll to position [1278, 0]
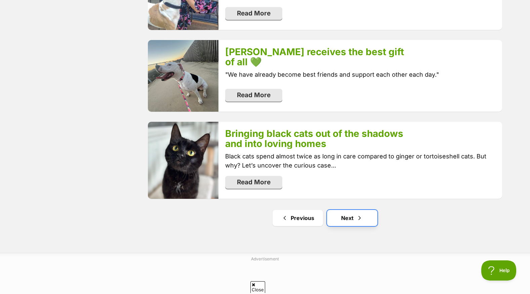
click at [356, 214] on span "Next page" at bounding box center [359, 218] width 7 height 8
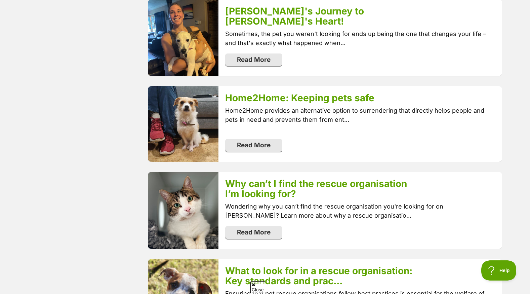
scroll to position [773, 0]
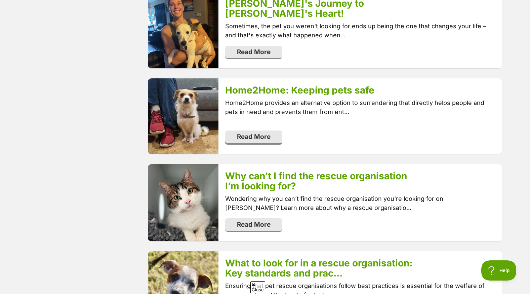
click at [264, 131] on link "Read More" at bounding box center [253, 136] width 57 height 13
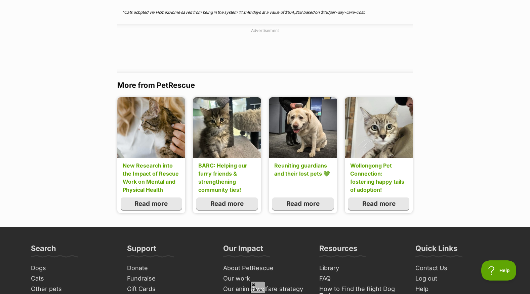
scroll to position [2219, 0]
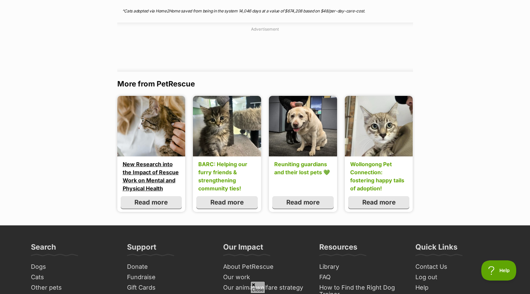
click at [167, 169] on link "New Research into the Impact of Rescue Work on Mental and Physical Health" at bounding box center [151, 176] width 57 height 32
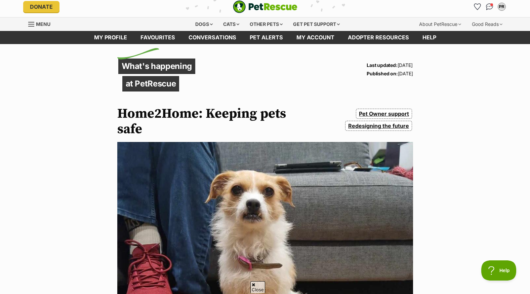
scroll to position [0, 0]
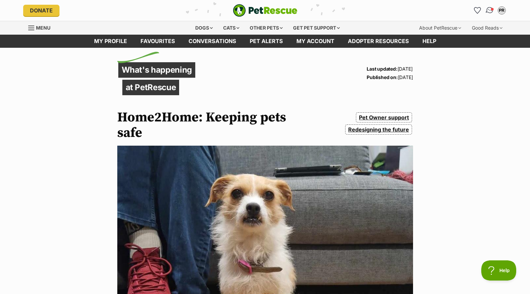
click at [490, 8] on img "Conversations" at bounding box center [489, 10] width 9 height 9
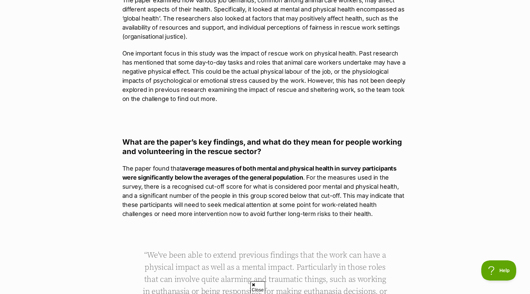
scroll to position [841, 0]
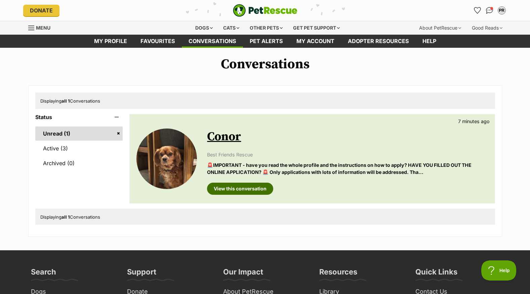
click at [235, 188] on link "View this conversation" at bounding box center [240, 189] width 66 height 12
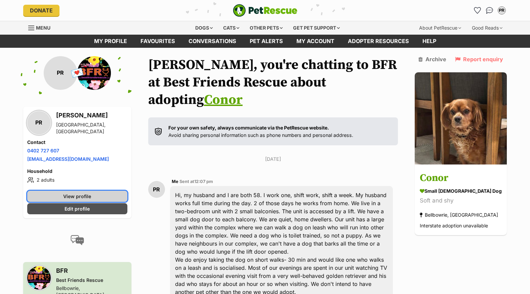
click at [82, 195] on span "View profile" at bounding box center [77, 196] width 28 height 7
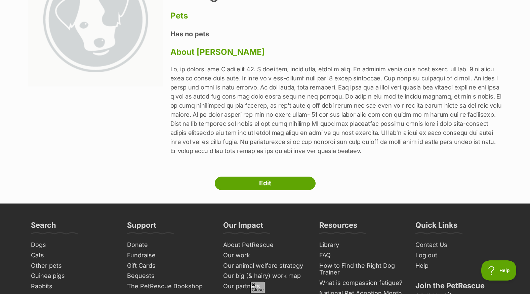
scroll to position [135, 0]
